Goal: Task Accomplishment & Management: Manage account settings

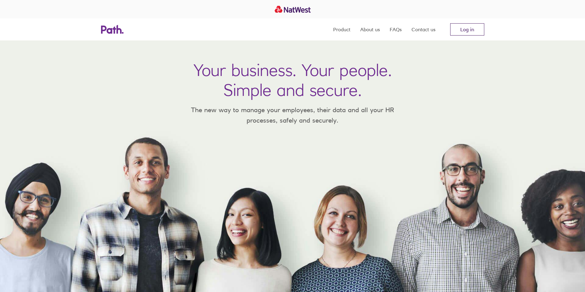
click at [468, 27] on link "Log in" at bounding box center [467, 29] width 34 height 12
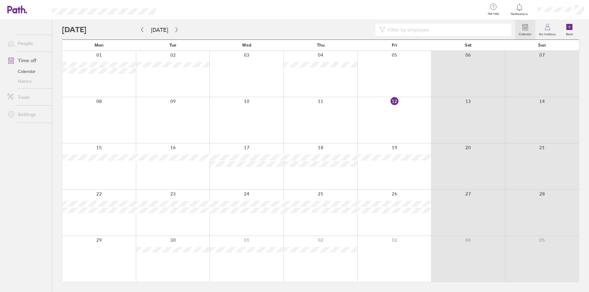
click at [56, 99] on div "Calendar My holidays Book [DATE] [DATE] Mon Tue Wed Thu Fri Sat Sun 01 02 03 04…" at bounding box center [320, 156] width 537 height 273
click at [56, 101] on div "Calendar My holidays Book [DATE] [DATE] Mon Tue Wed Thu Fri Sat Sun 01 02 03 04…" at bounding box center [320, 156] width 537 height 273
click at [174, 27] on button "button" at bounding box center [177, 30] width 8 height 10
click at [141, 26] on button "button" at bounding box center [142, 30] width 8 height 10
click at [129, 27] on div at bounding box center [288, 30] width 453 height 12
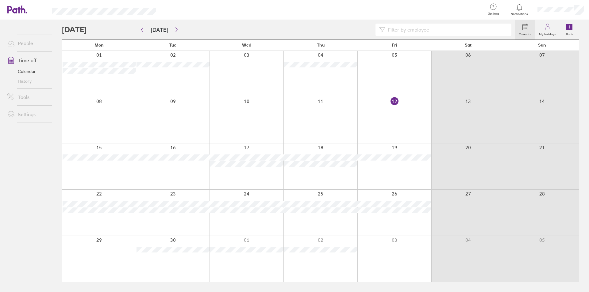
click at [360, 27] on div at bounding box center [288, 30] width 453 height 12
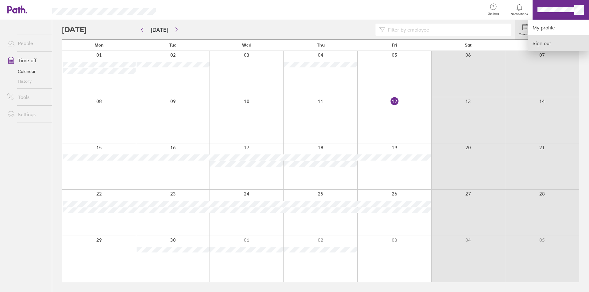
click at [540, 41] on link "Sign out" at bounding box center [558, 43] width 61 height 15
